Goal: Task Accomplishment & Management: Manage account settings

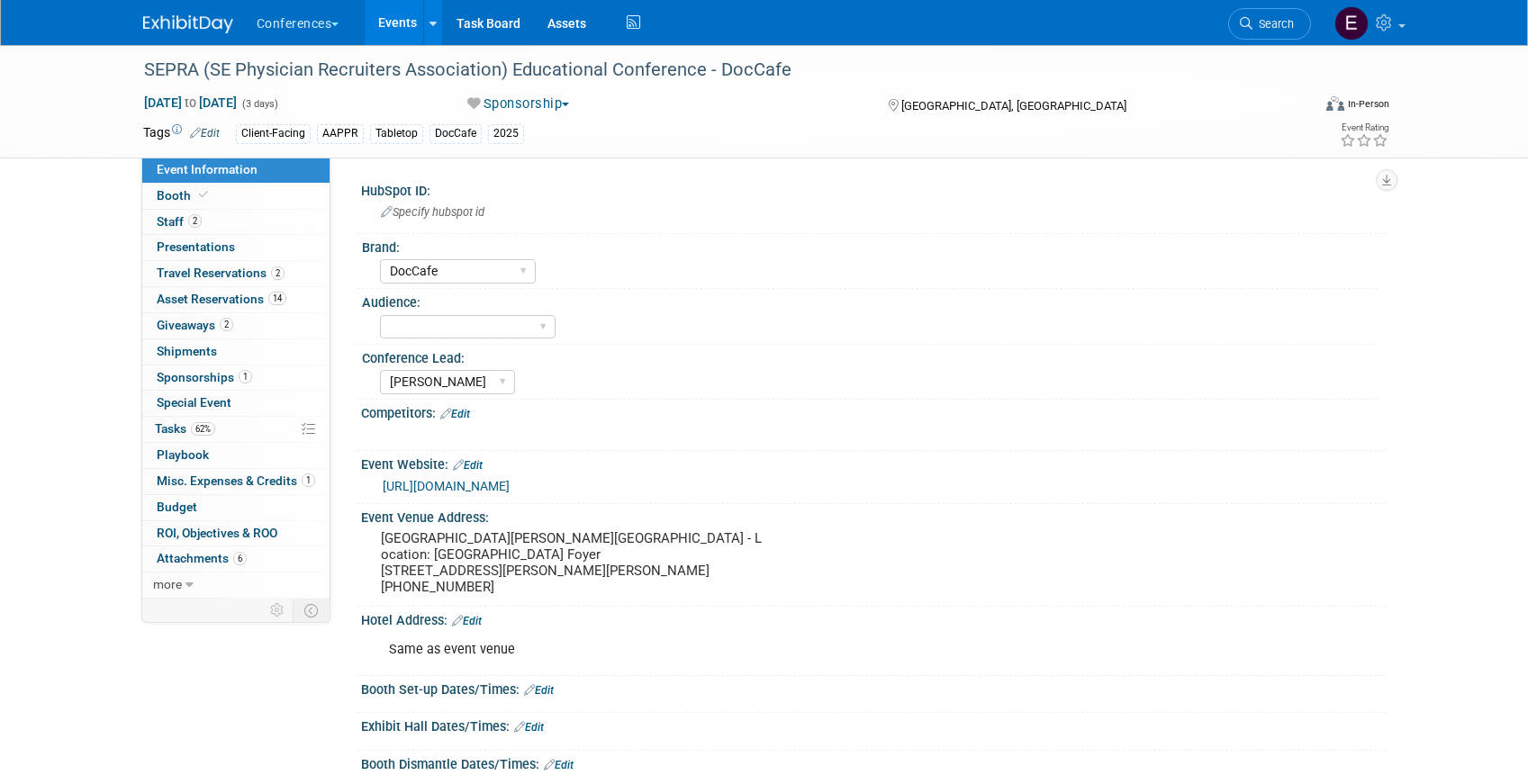
select select "DocCafe"
select select "[PERSON_NAME]"
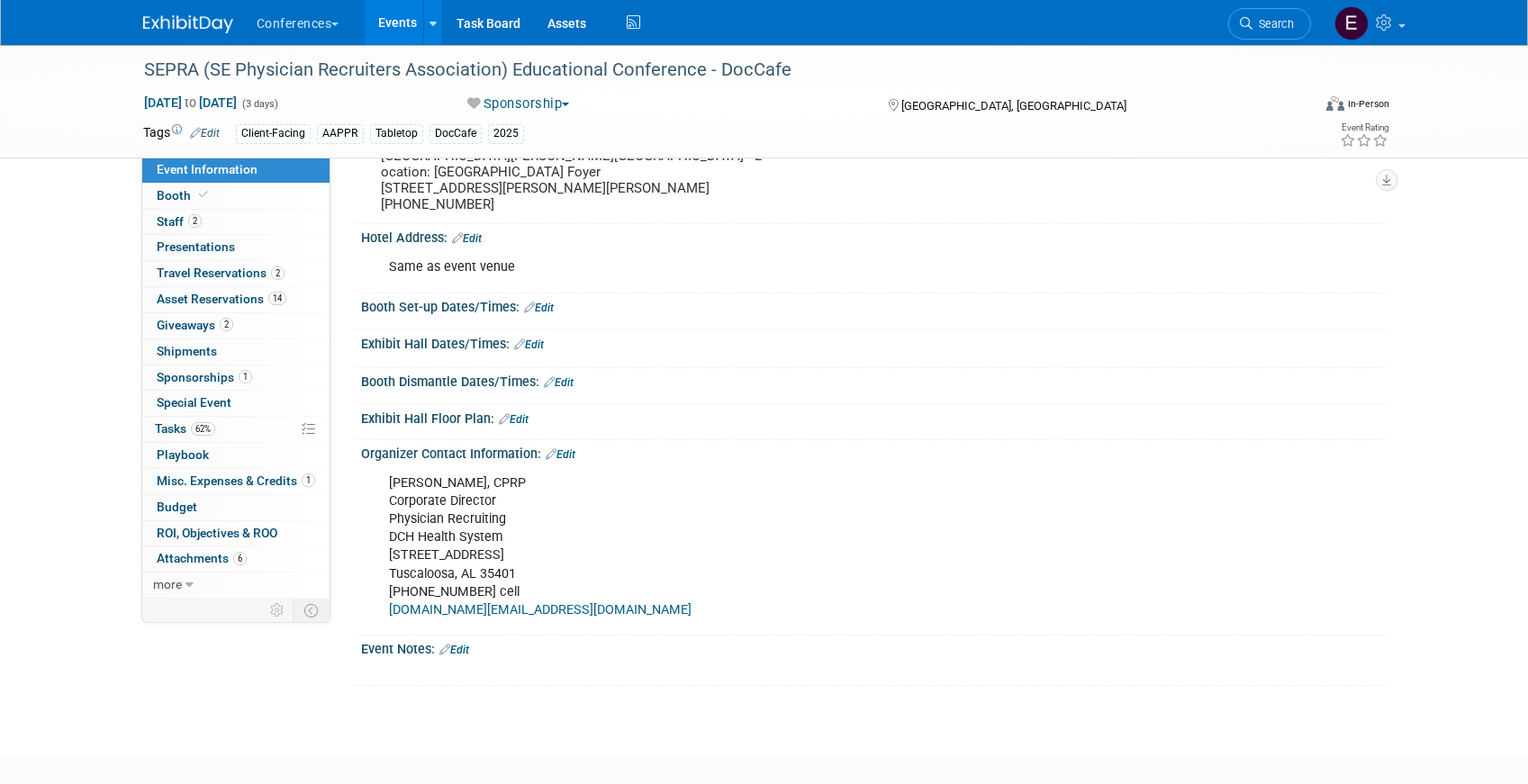
scroll to position [295, 0]
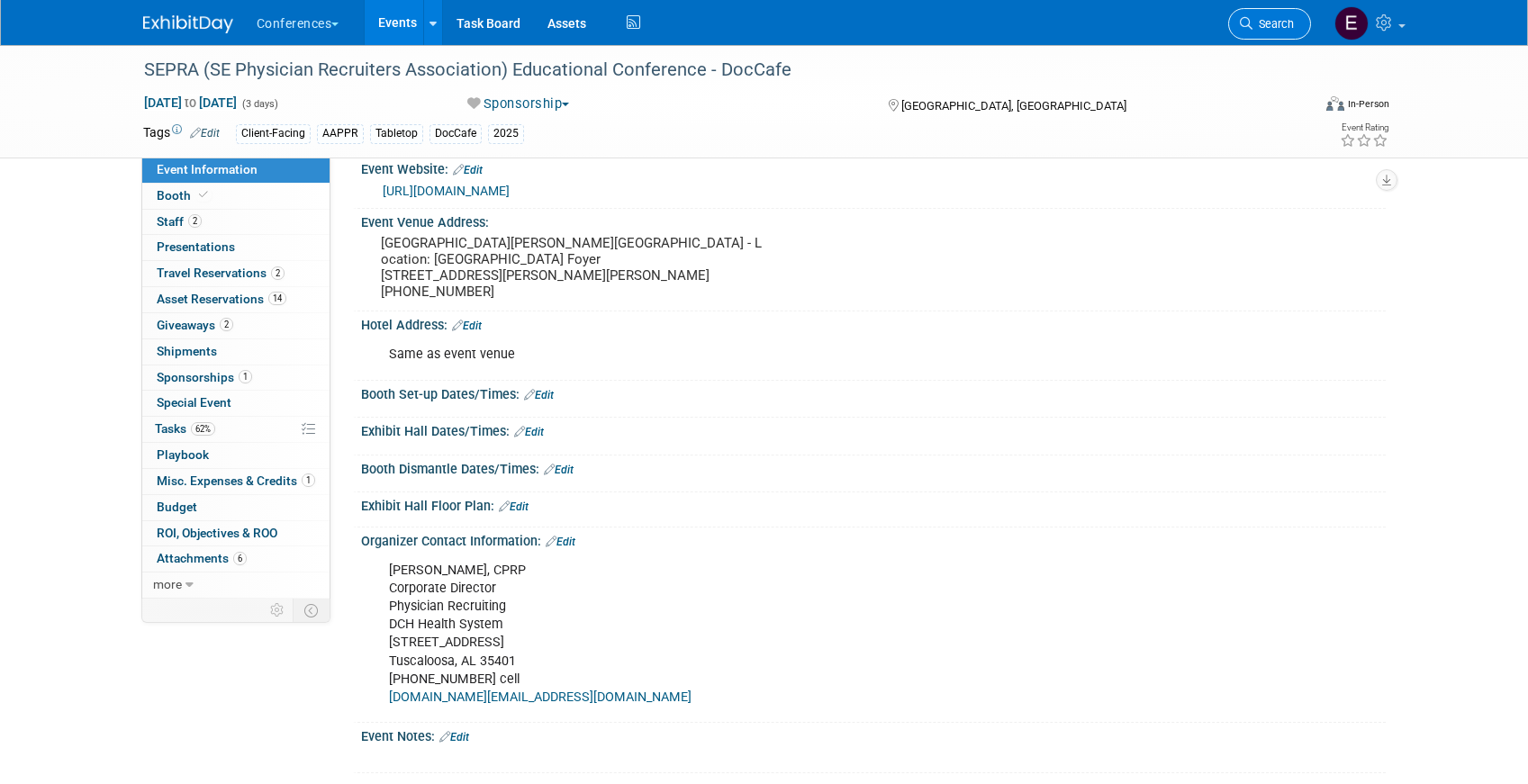
click at [1286, 25] on span "Search" at bounding box center [1273, 24] width 42 height 14
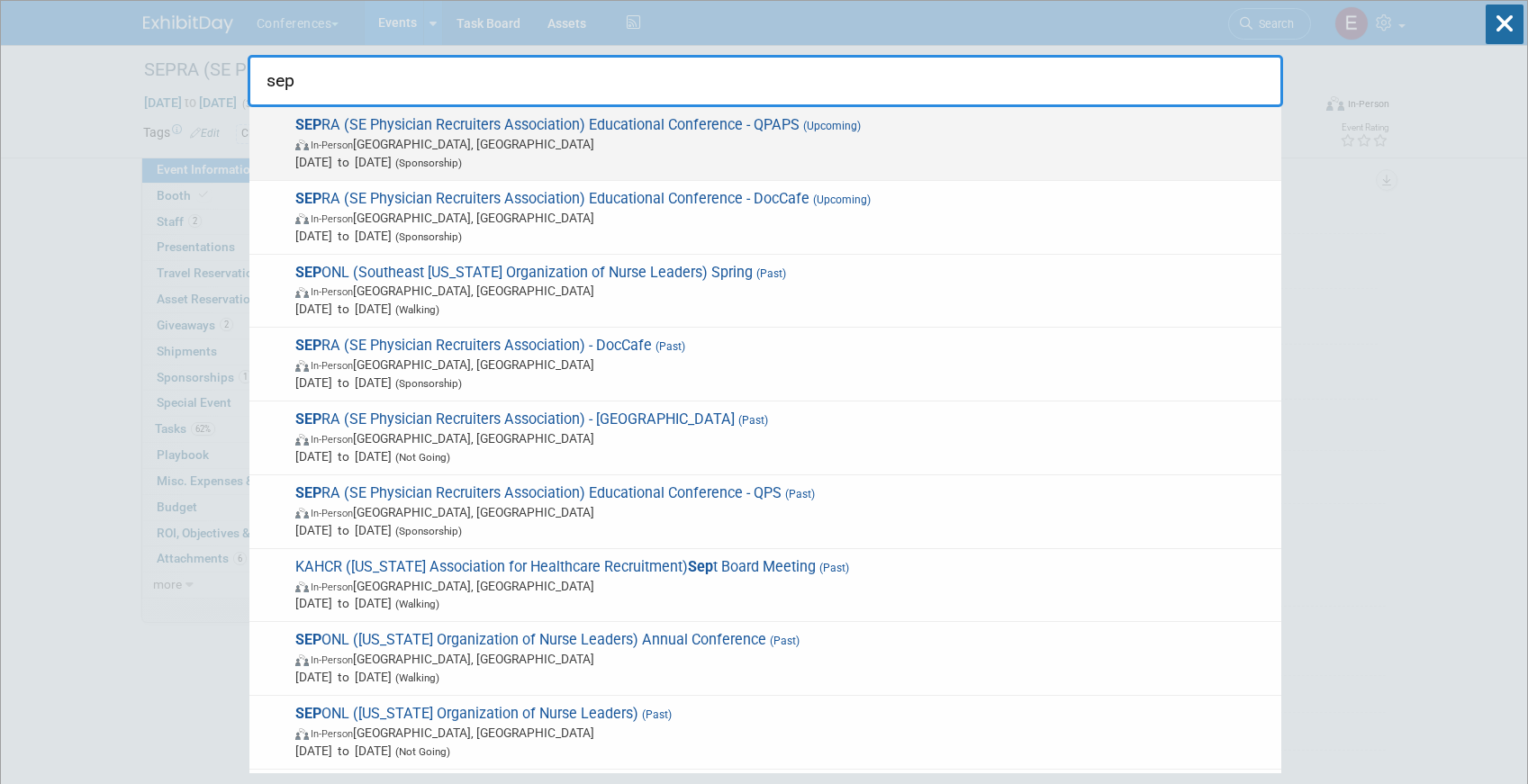
type input "sep"
click at [697, 152] on span "In-Person [GEOGRAPHIC_DATA], [GEOGRAPHIC_DATA]" at bounding box center [783, 144] width 977 height 18
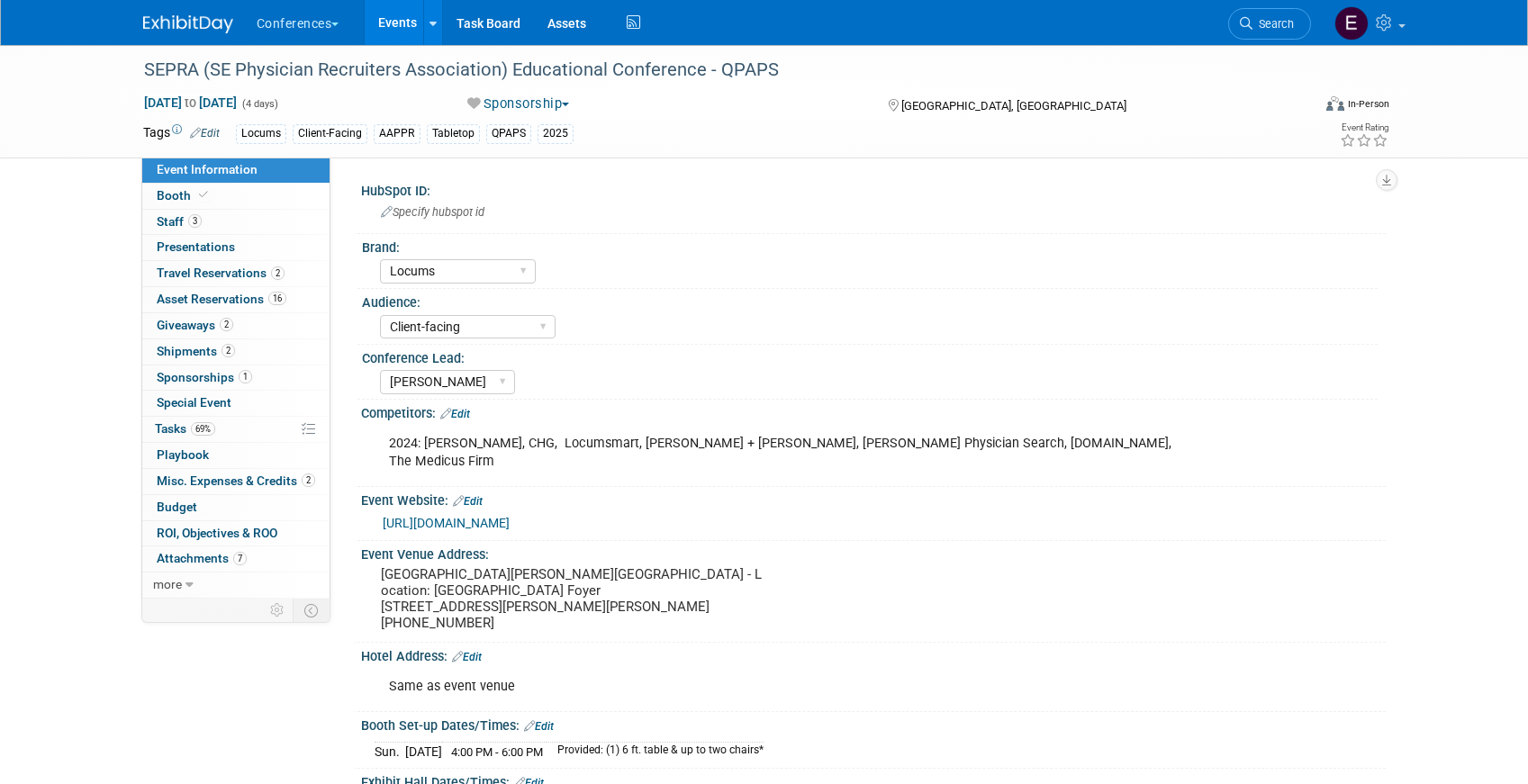
select select "Locums"
select select "Client-facing"
select select "[PERSON_NAME]"
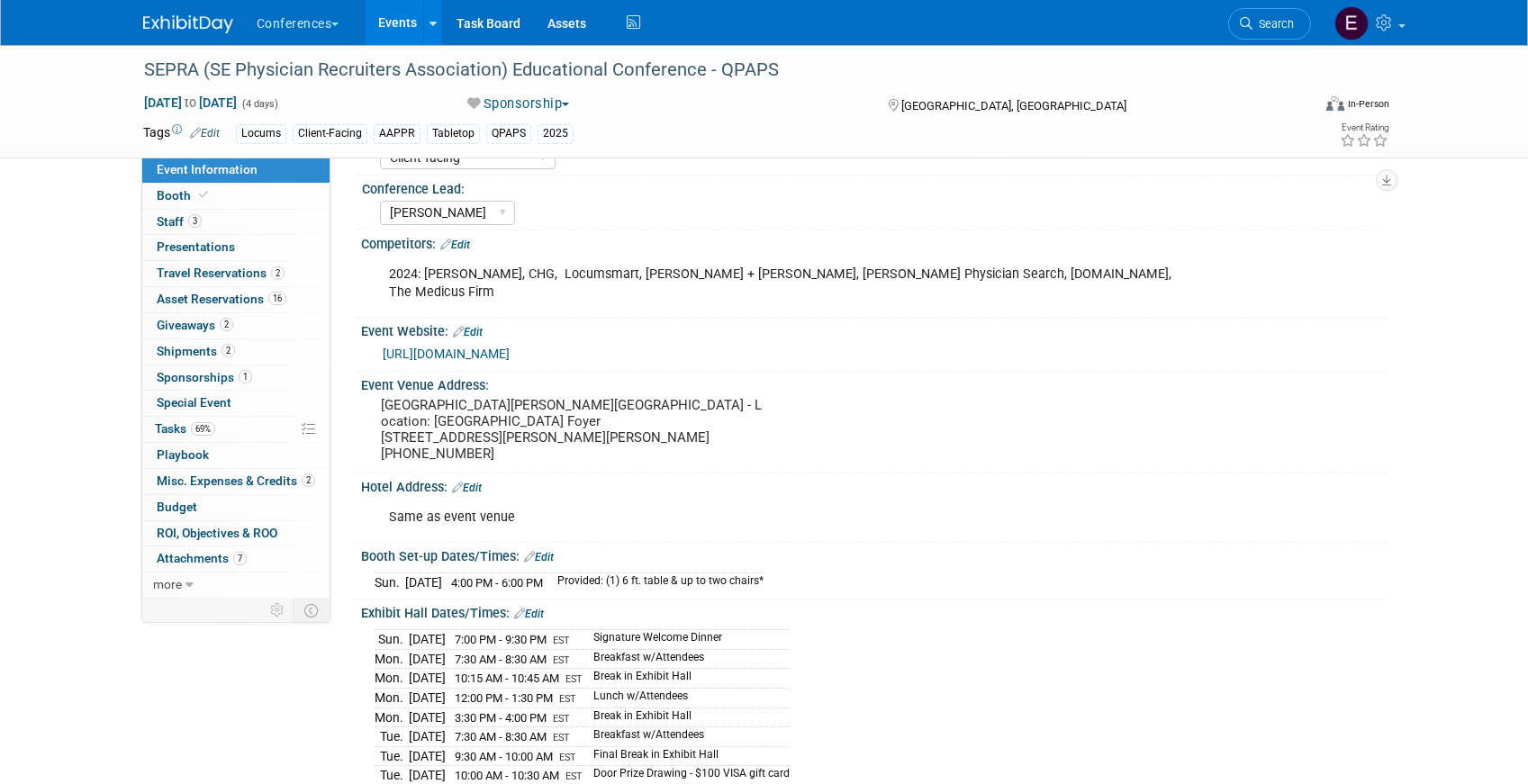
scroll to position [182, 0]
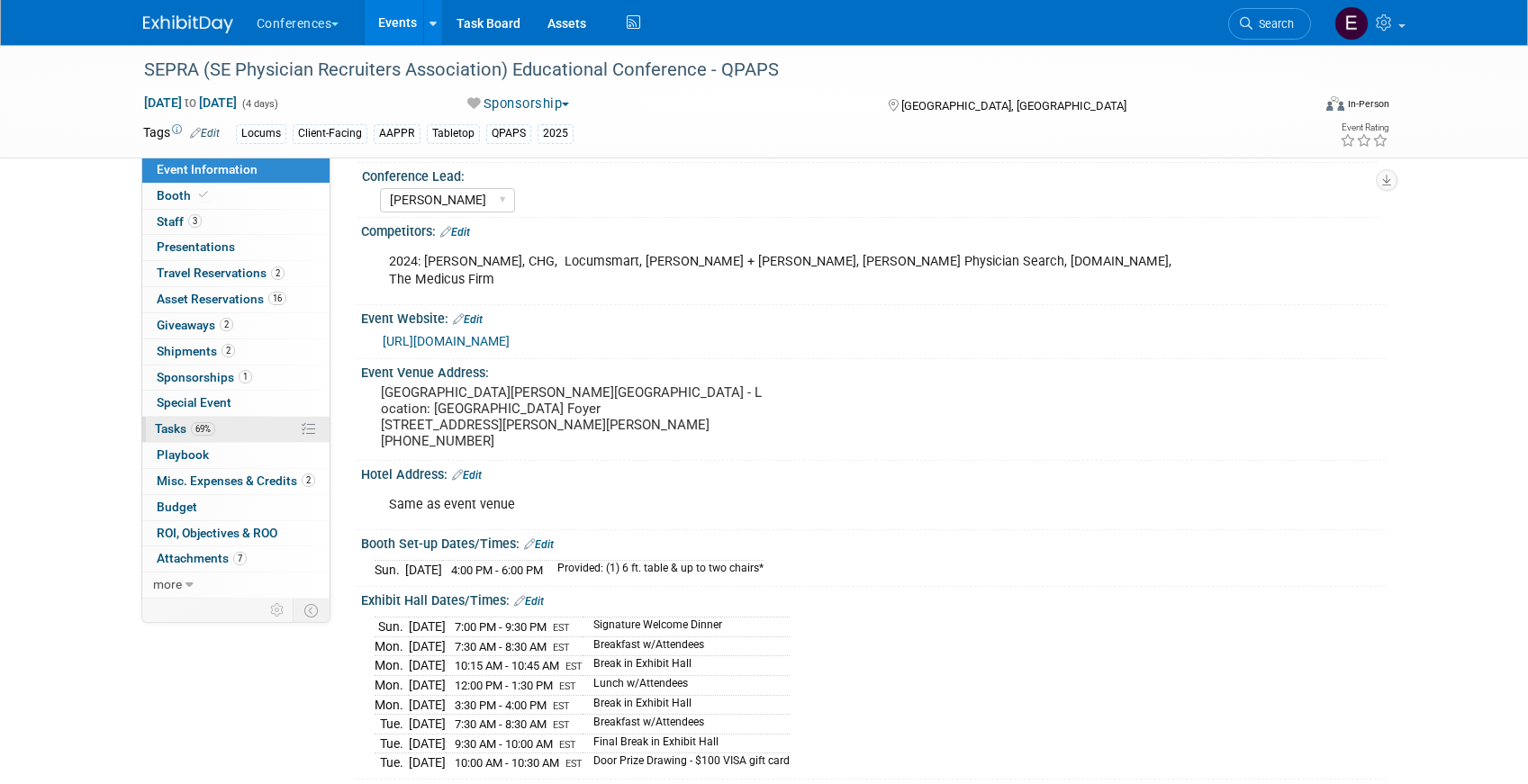
click at [226, 437] on link "69% Tasks 69%" at bounding box center [235, 429] width 188 height 25
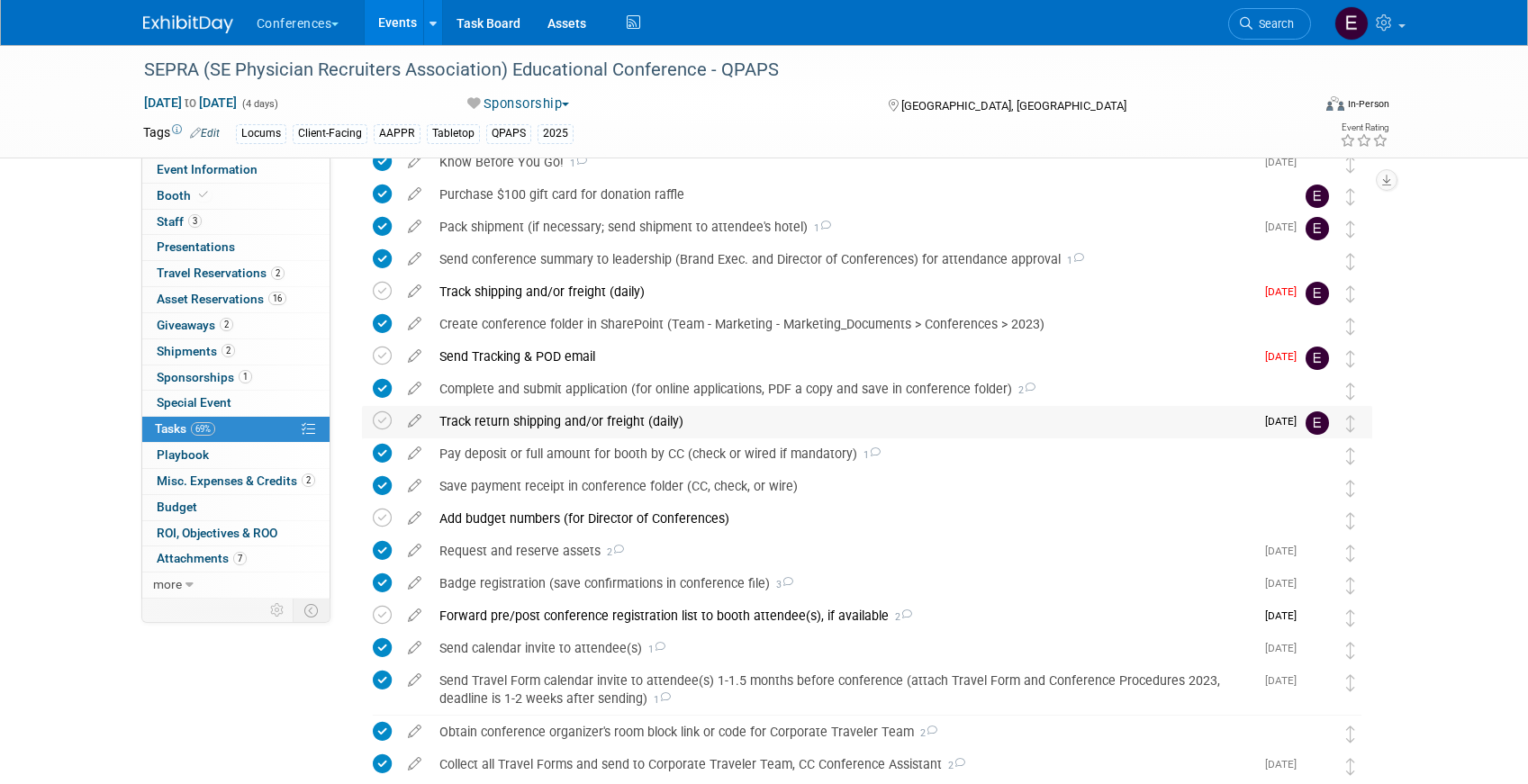
scroll to position [422, 0]
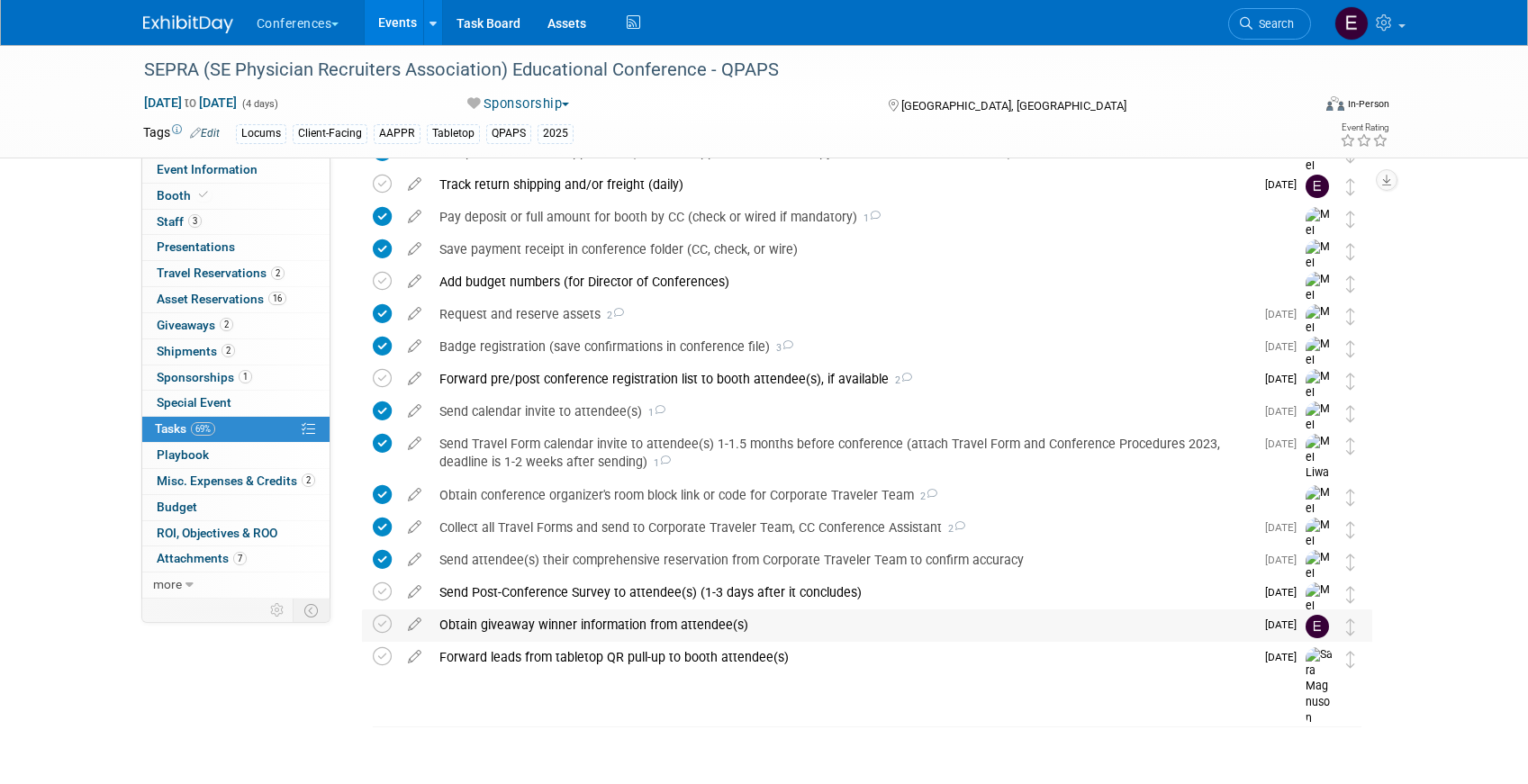
click at [724, 635] on div "Obtain giveaway winner information from attendee(s)" at bounding box center [843, 624] width 824 height 30
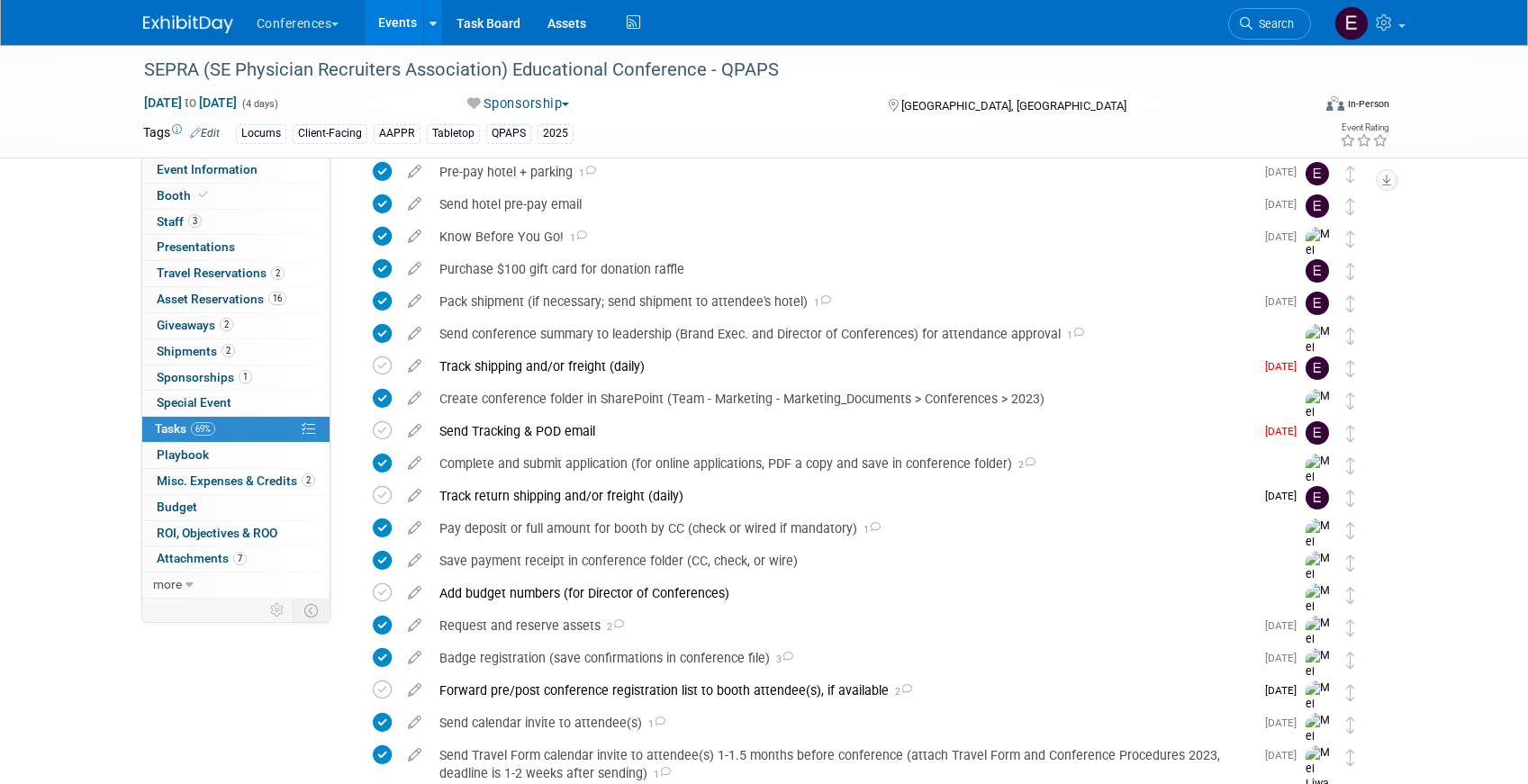
scroll to position [105, 0]
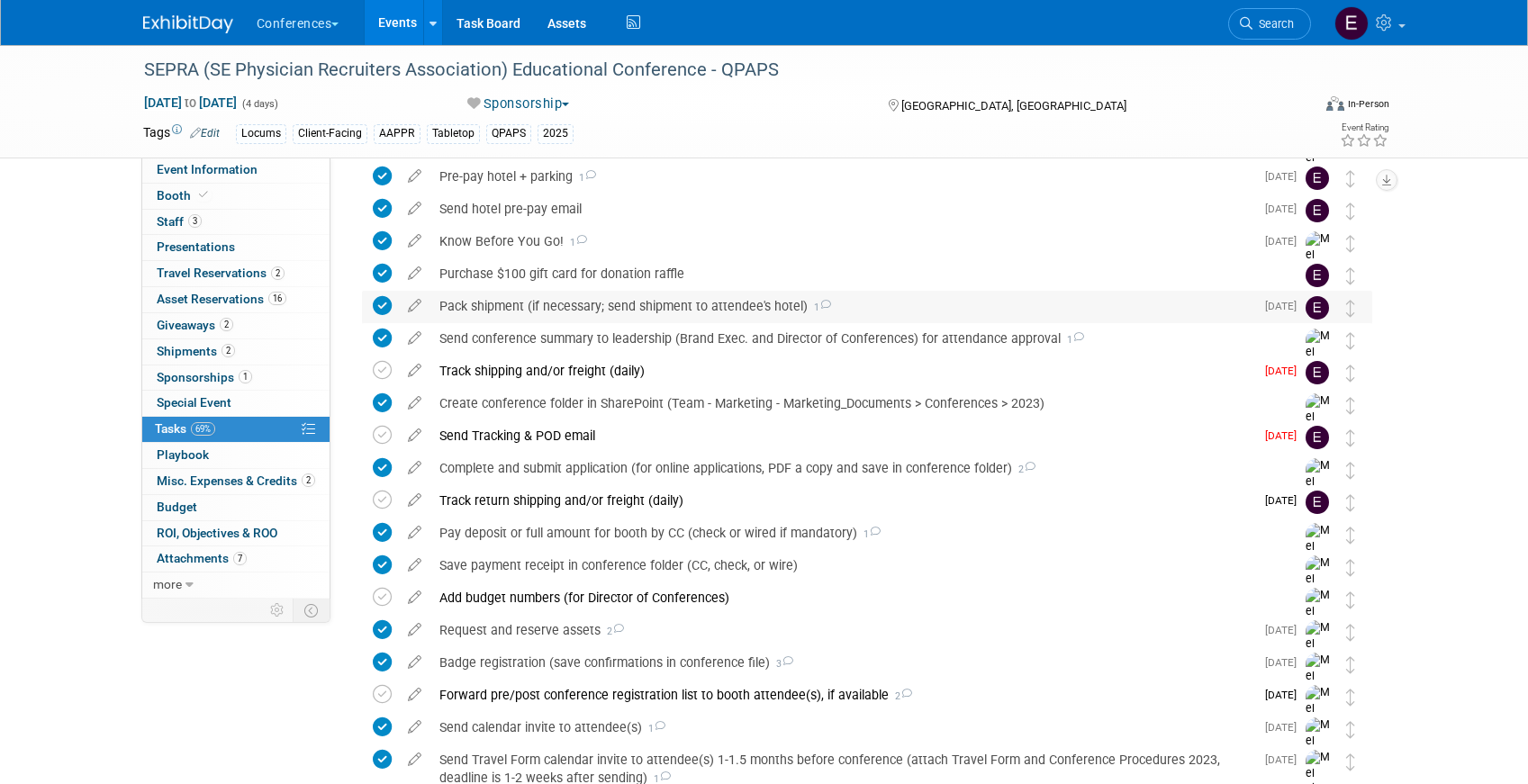
click at [638, 304] on div "Pack shipment (if necessary; send shipment to attendee's hotel) 1" at bounding box center [843, 305] width 824 height 30
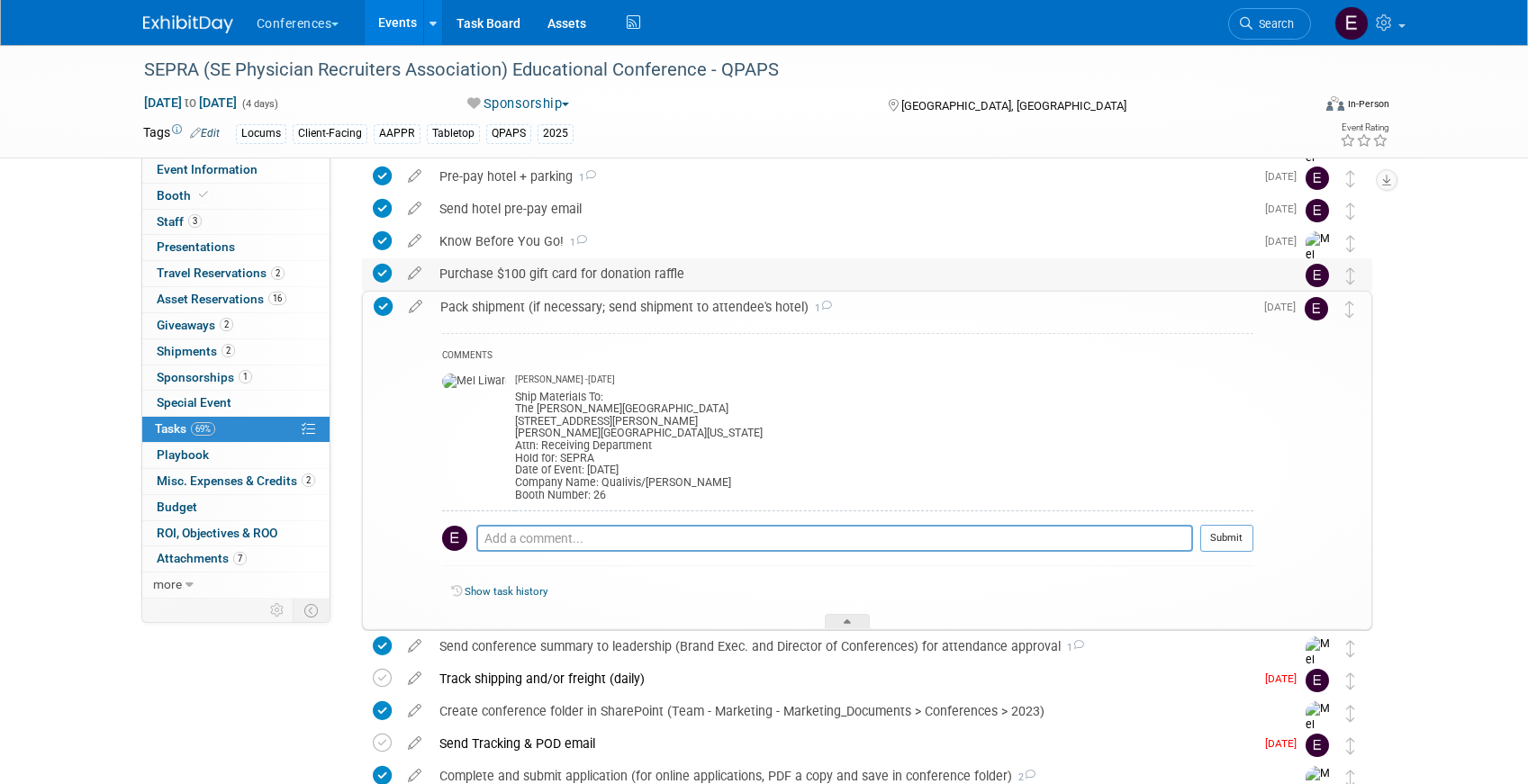
click at [643, 272] on div "Purchase $100 gift card for donation raffle" at bounding box center [850, 273] width 839 height 30
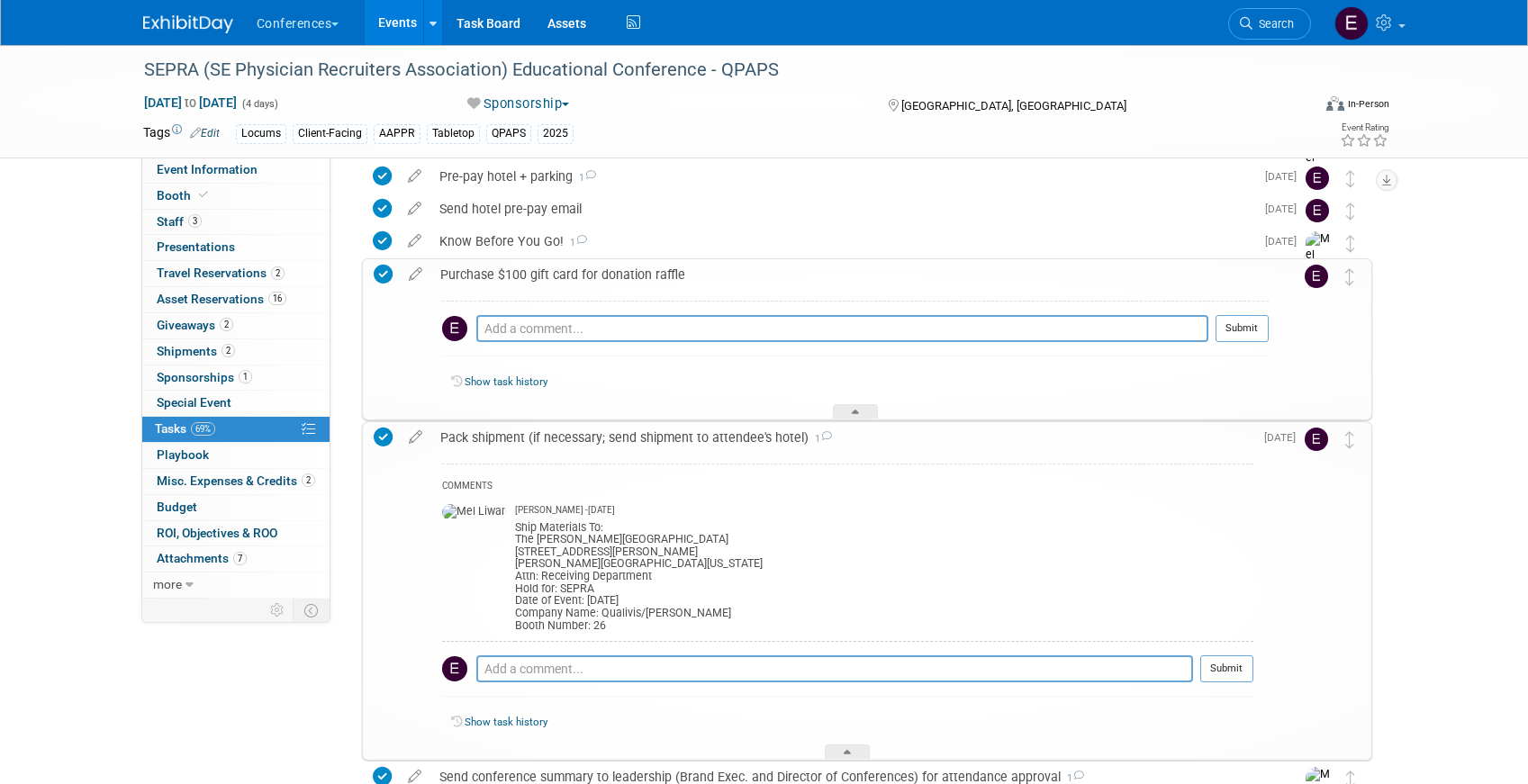
scroll to position [0, 0]
